Goal: Task Accomplishment & Management: Complete application form

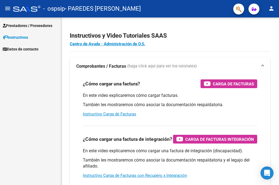
click at [45, 23] on span "Prestadores / Proveedores" at bounding box center [28, 26] width 50 height 6
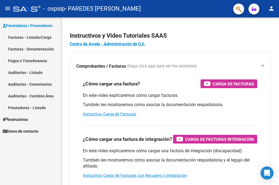
click at [41, 39] on link "Facturas - Listado/Carga" at bounding box center [30, 37] width 61 height 12
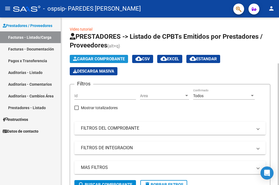
click at [97, 59] on span "Cargar Comprobante" at bounding box center [99, 58] width 52 height 5
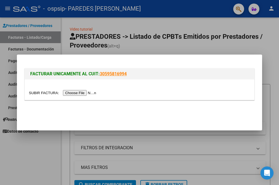
click at [85, 94] on input "file" at bounding box center [63, 93] width 69 height 6
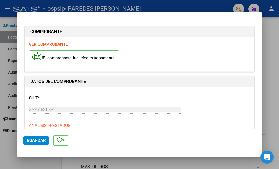
scroll to position [96, 0]
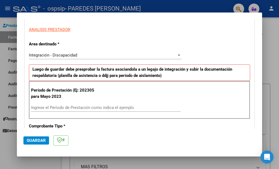
click at [93, 108] on input "Ingrese el Período de Prestación como indica el ejemplo" at bounding box center [105, 107] width 149 height 5
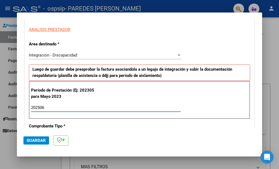
type input "202506"
click at [261, 50] on div "COMPROBANTE VER COMPROBANTE El comprobante fue leído exitosamente. DATOS DEL CO…" at bounding box center [139, 84] width 279 height 169
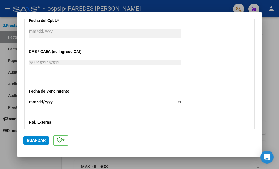
scroll to position [316, 0]
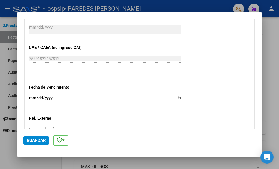
click at [177, 96] on input "Ingresar la fecha" at bounding box center [105, 100] width 152 height 9
type input "[DATE]"
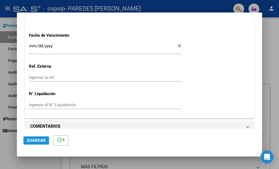
click at [37, 143] on span "Guardar" at bounding box center [36, 140] width 19 height 5
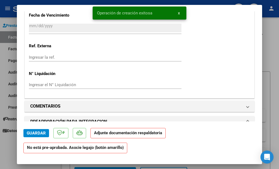
scroll to position [481, 0]
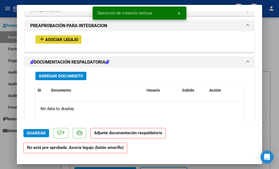
click at [67, 35] on button "add Asociar Legajo" at bounding box center [58, 39] width 46 height 8
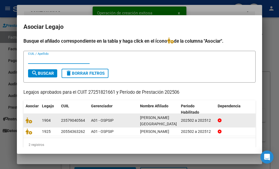
scroll to position [18, 0]
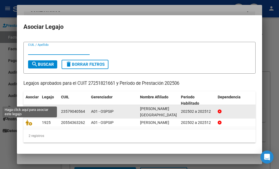
click at [31, 109] on icon at bounding box center [29, 112] width 7 height 6
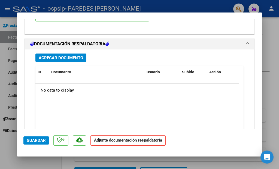
scroll to position [620, 0]
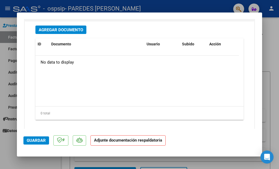
click at [77, 27] on span "Agregar Documento" at bounding box center [61, 29] width 44 height 5
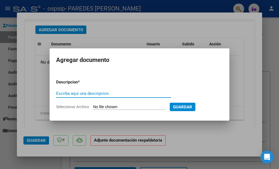
click at [122, 92] on input "Escriba aquí una descripcion" at bounding box center [113, 93] width 115 height 5
type input "ASISTENCIA"
click at [132, 106] on input "Seleccionar Archivo" at bounding box center [129, 107] width 72 height 5
type input "C:\fakepath\[PERSON_NAME][DATE]_copia.pdf"
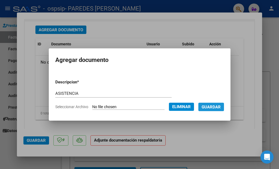
click at [219, 109] on span "Guardar" at bounding box center [210, 107] width 19 height 5
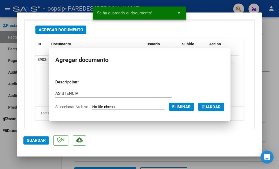
scroll to position [618, 0]
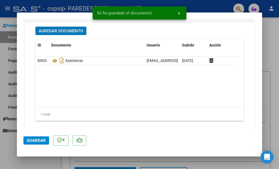
click at [39, 141] on span "Guardar" at bounding box center [36, 140] width 19 height 5
click at [269, 32] on div at bounding box center [139, 84] width 279 height 169
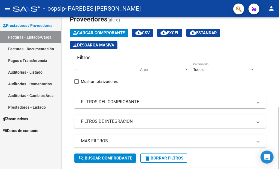
scroll to position [0, 0]
